Goal: Transaction & Acquisition: Purchase product/service

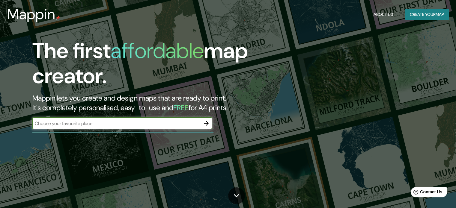
click at [121, 124] on input "text" at bounding box center [116, 123] width 168 height 7
type input "bucaramanga"
click at [205, 122] on icon "button" at bounding box center [206, 123] width 7 height 7
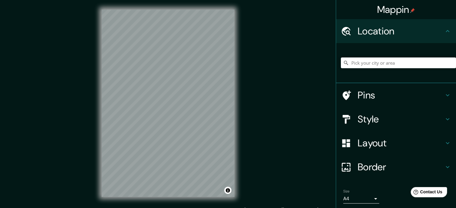
click at [247, 69] on div "Mappin Location Pins Style Layout Border Choose a border. Hint : you can make l…" at bounding box center [228, 108] width 456 height 216
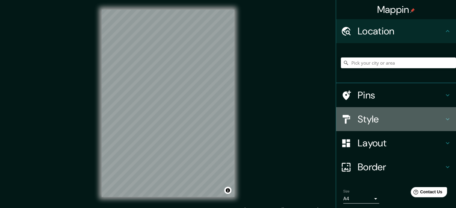
click at [410, 119] on h4 "Style" at bounding box center [401, 119] width 86 height 12
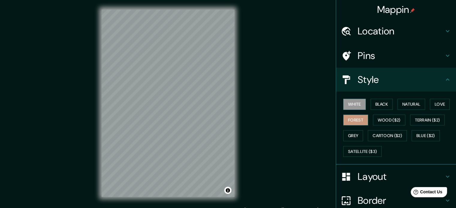
click at [357, 122] on button "Forest" at bounding box center [355, 120] width 25 height 11
click at [410, 105] on button "Natural" at bounding box center [412, 104] width 28 height 11
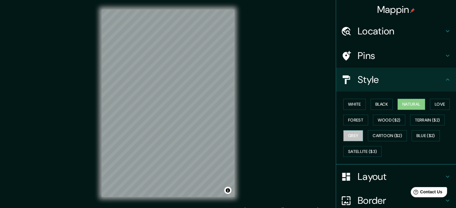
click at [346, 134] on button "Grey" at bounding box center [353, 135] width 20 height 11
click at [360, 178] on h4 "Layout" at bounding box center [401, 177] width 86 height 12
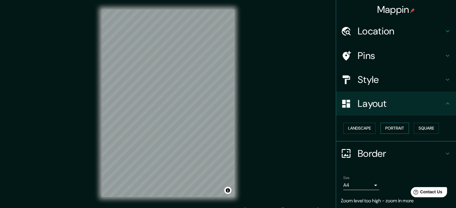
click at [398, 127] on button "Portrait" at bounding box center [394, 128] width 28 height 11
click at [428, 127] on button "Square" at bounding box center [426, 128] width 25 height 11
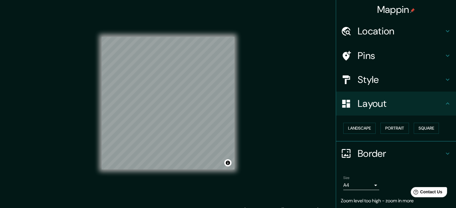
click at [377, 156] on h4 "Border" at bounding box center [401, 154] width 86 height 12
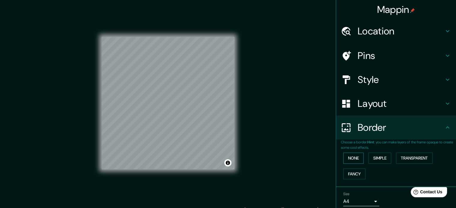
click at [348, 159] on button "None" at bounding box center [353, 158] width 20 height 11
click at [379, 157] on button "Simple" at bounding box center [380, 158] width 23 height 11
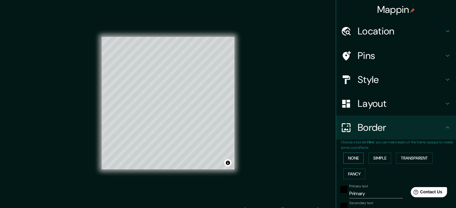
click at [354, 155] on button "None" at bounding box center [353, 158] width 20 height 11
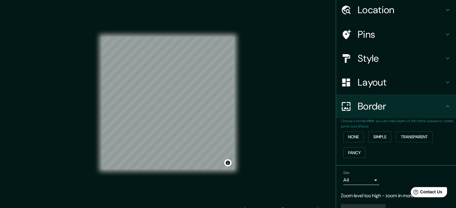
scroll to position [35, 0]
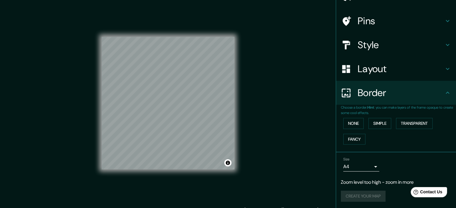
click at [365, 166] on body "Mappin Location Pins Style Layout Border Choose a border. Hint : you can make l…" at bounding box center [228, 104] width 456 height 208
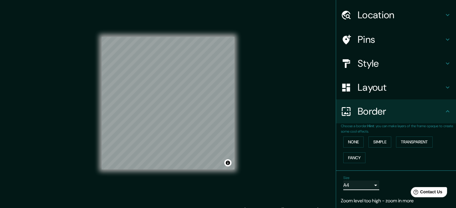
scroll to position [0, 0]
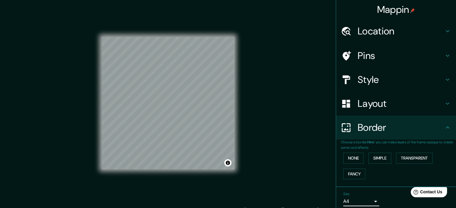
click at [408, 26] on h4 "Location" at bounding box center [401, 31] width 86 height 12
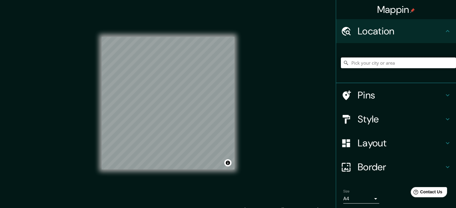
click at [394, 65] on input "Pick your city or area" at bounding box center [398, 63] width 115 height 11
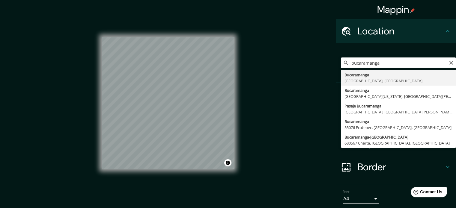
type input "Bucaramanga, [GEOGRAPHIC_DATA], [GEOGRAPHIC_DATA]"
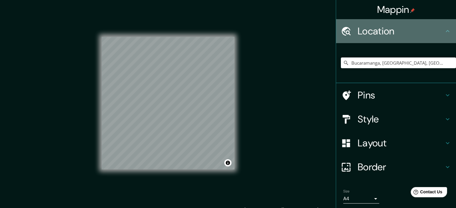
click at [443, 36] on div "Location" at bounding box center [396, 31] width 120 height 24
click at [444, 31] on icon at bounding box center [447, 31] width 7 height 7
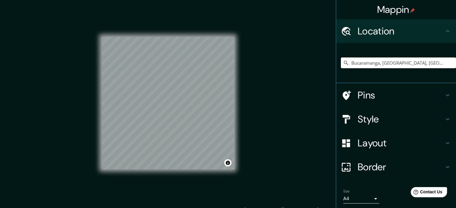
click at [444, 30] on icon at bounding box center [447, 31] width 7 height 7
click at [391, 10] on h4 "Mappin" at bounding box center [396, 10] width 38 height 12
